Goal: Information Seeking & Learning: Learn about a topic

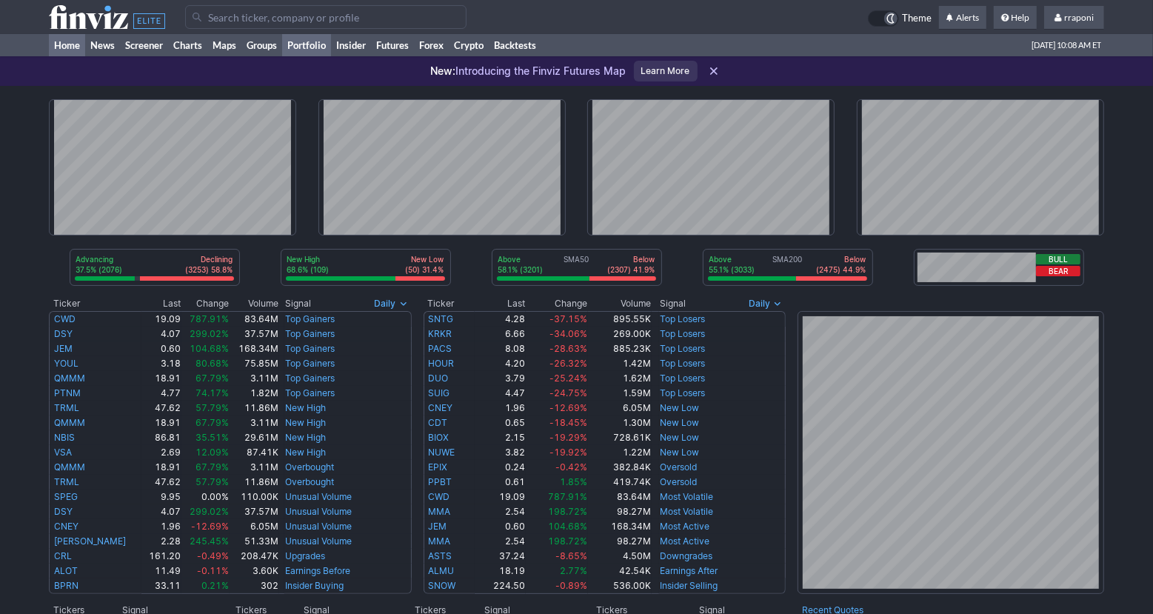
click at [329, 47] on link "Portfolio" at bounding box center [306, 45] width 49 height 22
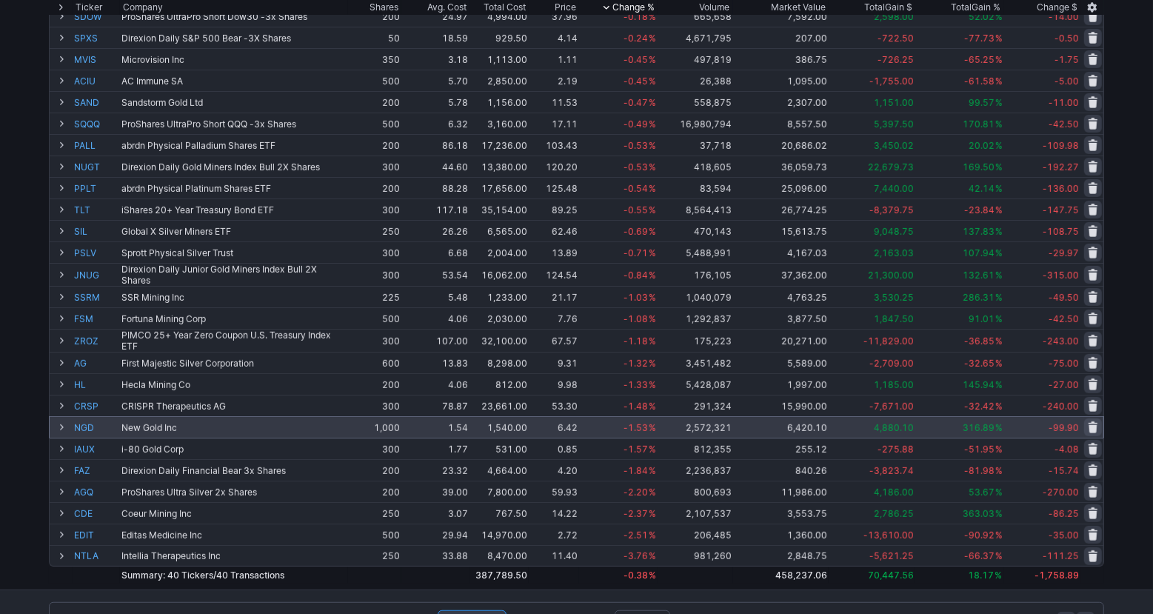
scroll to position [549, 0]
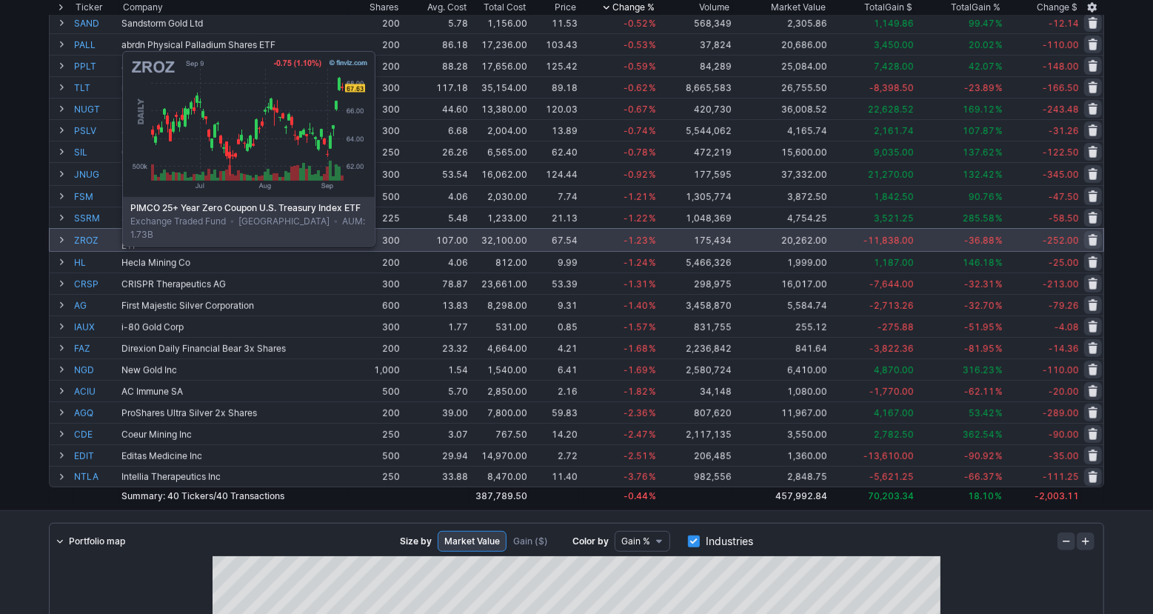
click at [85, 244] on link "ZROZ" at bounding box center [96, 240] width 44 height 22
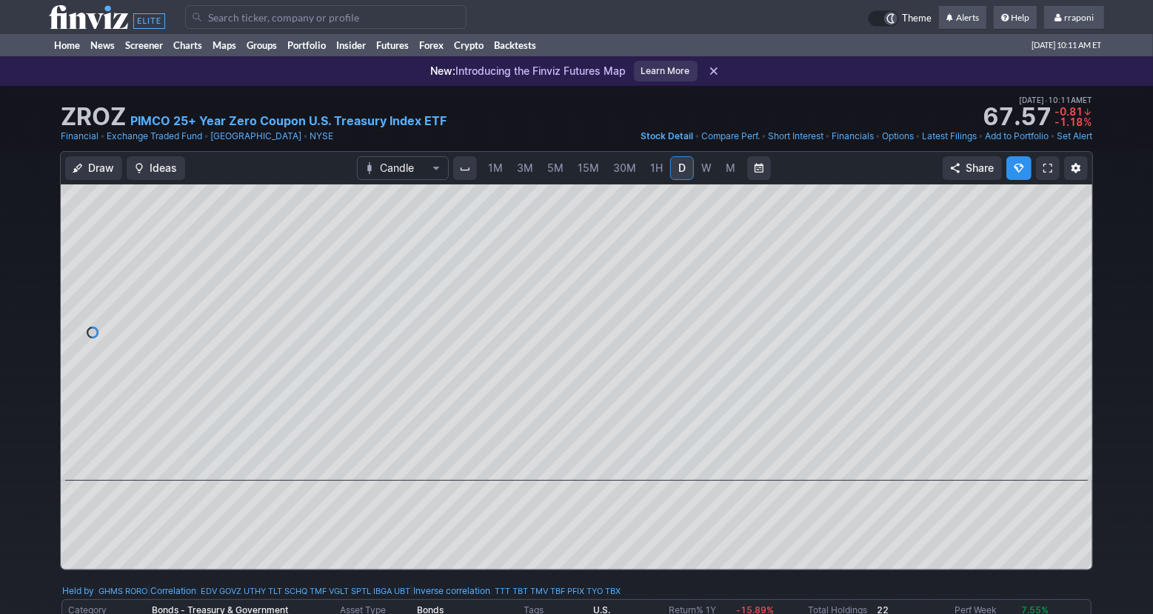
click at [576, 173] on link "15M" at bounding box center [588, 168] width 35 height 24
click at [687, 167] on link "D" at bounding box center [682, 168] width 24 height 24
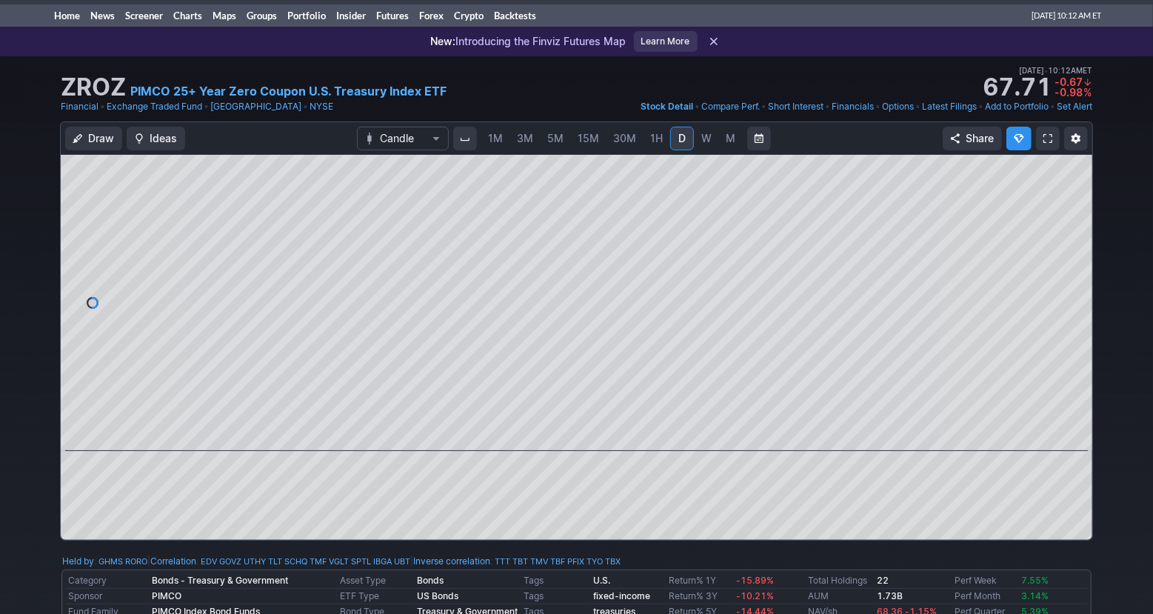
scroll to position [31, 0]
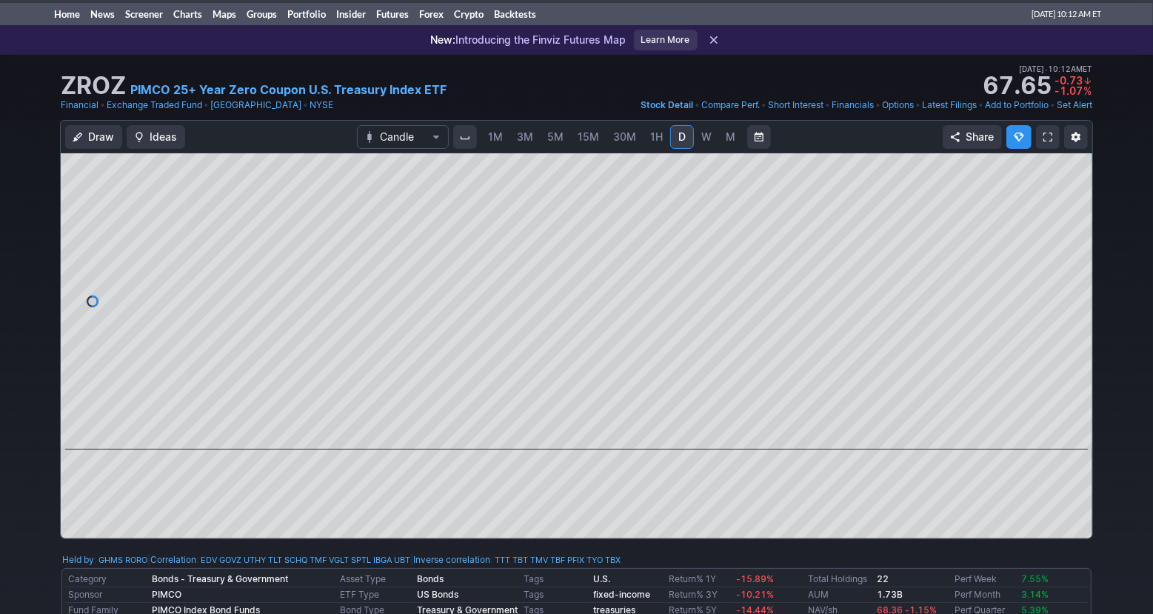
click at [707, 136] on span "W" at bounding box center [706, 136] width 10 height 13
click at [721, 136] on link "M" at bounding box center [731, 137] width 24 height 24
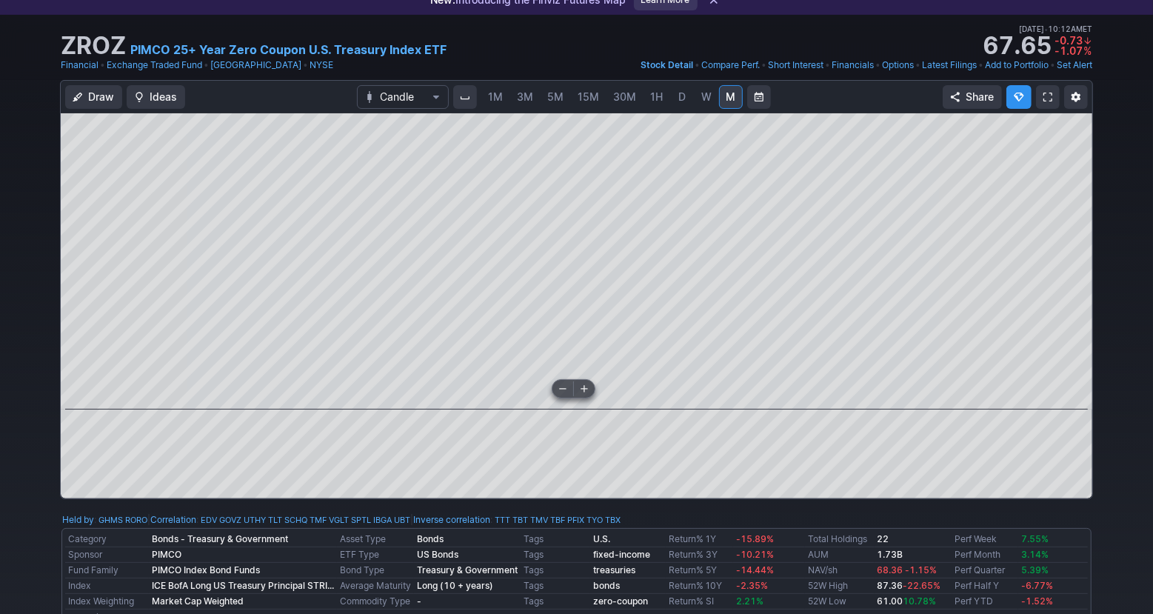
scroll to position [70, 0]
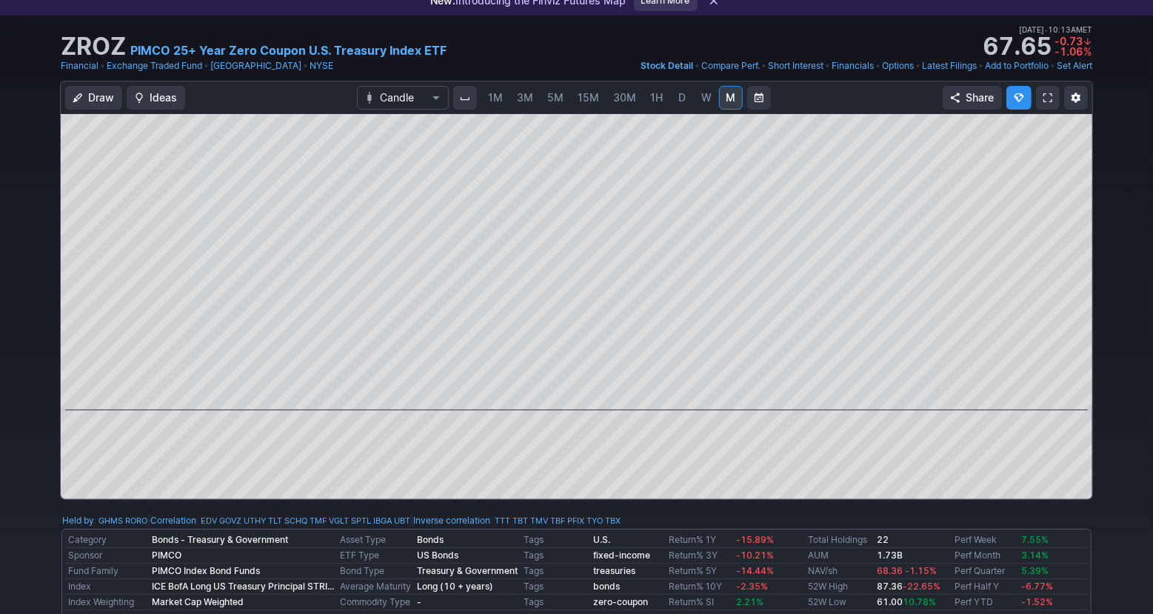
click at [550, 101] on span "5M" at bounding box center [555, 97] width 16 height 13
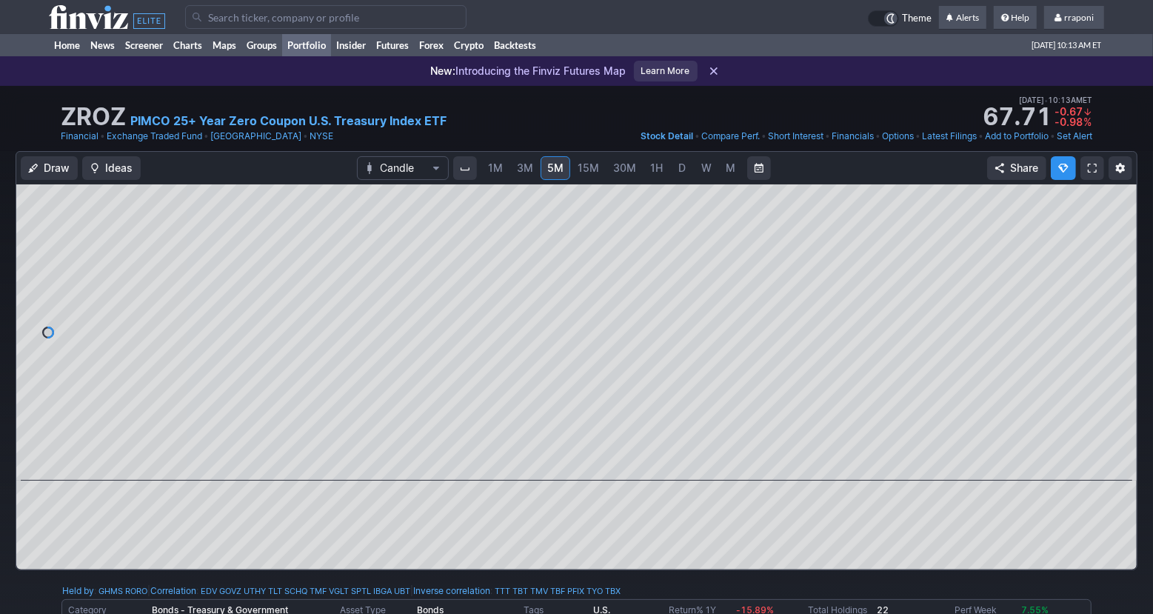
click at [313, 41] on link "Portfolio" at bounding box center [306, 45] width 49 height 22
